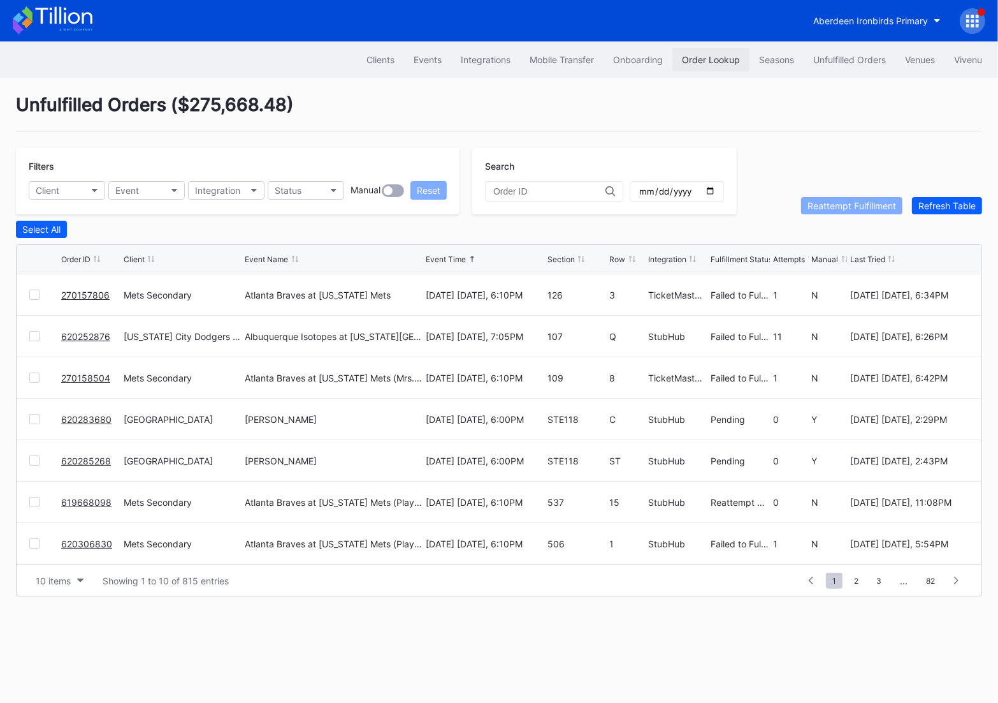
click at [701, 59] on div "Order Lookup" at bounding box center [711, 59] width 58 height 11
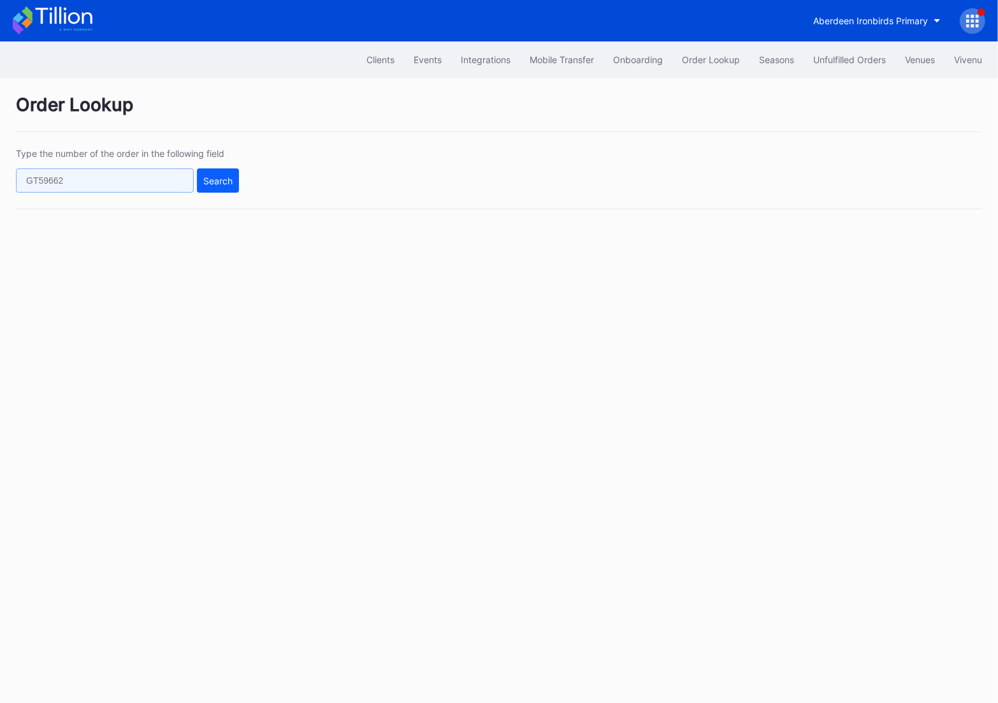
click at [85, 185] on input "text" at bounding box center [105, 180] width 178 height 24
paste input "620312508"
click at [222, 180] on div "Search" at bounding box center [217, 180] width 29 height 11
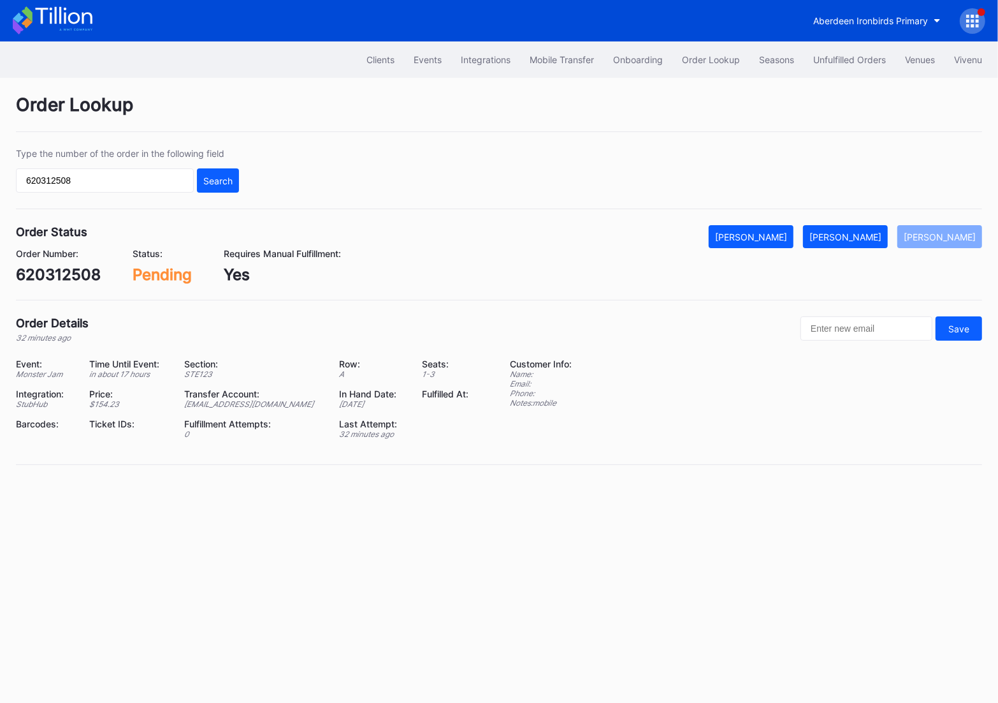
click at [69, 282] on div "620312508" at bounding box center [58, 274] width 85 height 18
click at [62, 279] on div "620312508" at bounding box center [58, 274] width 85 height 18
click at [62, 275] on div "620312508" at bounding box center [58, 274] width 85 height 18
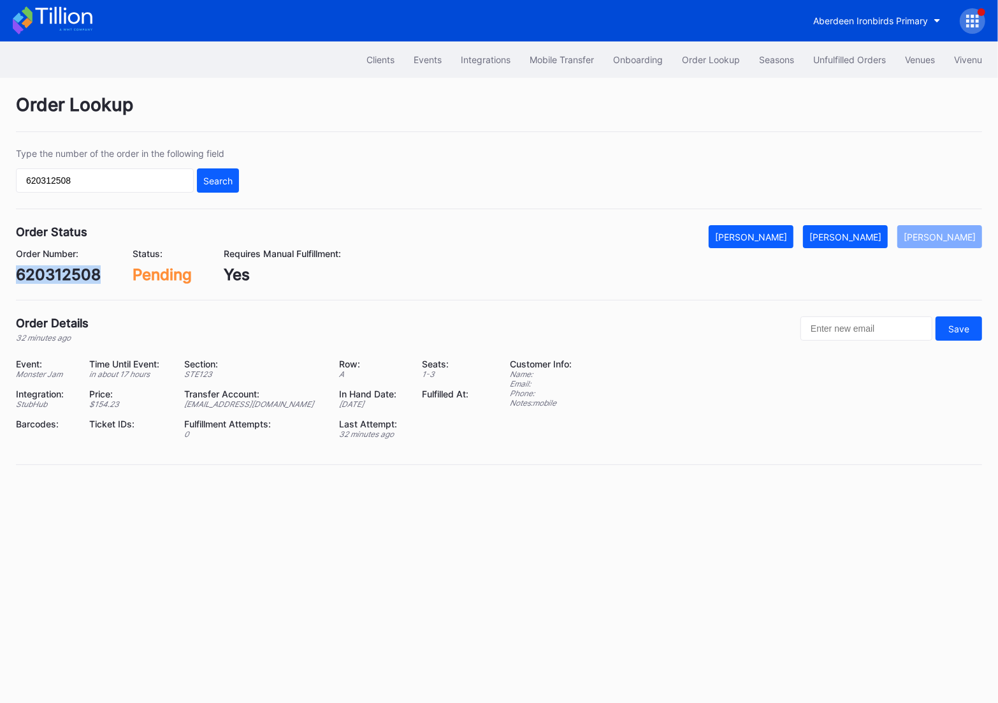
click at [62, 275] on div "620312508" at bounding box center [58, 274] width 85 height 18
copy div "620312508"
click at [849, 242] on button "[PERSON_NAME]" at bounding box center [845, 236] width 85 height 23
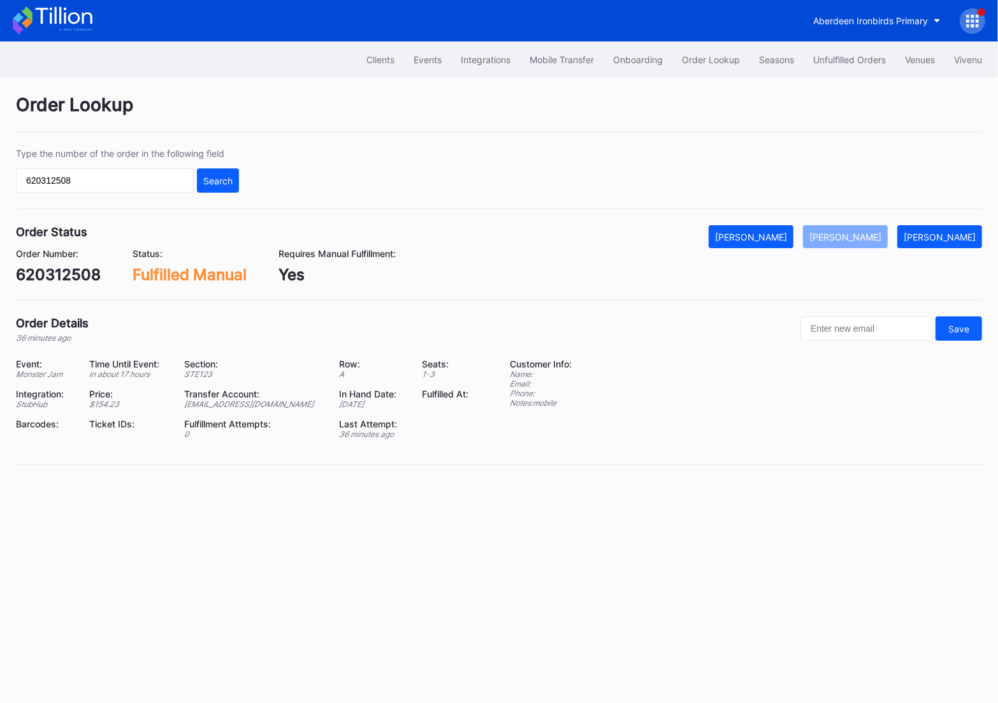
click at [64, 278] on div "620312508" at bounding box center [58, 274] width 85 height 18
copy div "620312508"
click at [117, 177] on input "620312508" at bounding box center [105, 180] width 178 height 24
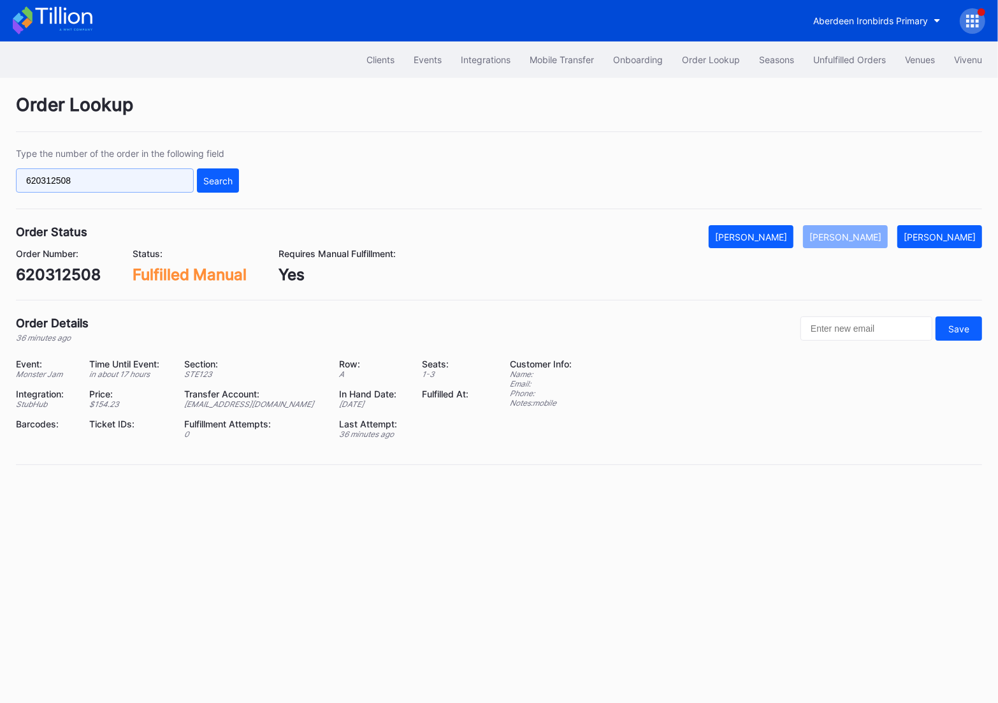
click at [117, 177] on input "620312508" at bounding box center [105, 180] width 178 height 24
paste input "50469693"
type input "50469693"
click at [226, 177] on div "Search" at bounding box center [217, 180] width 29 height 11
